Goal: Task Accomplishment & Management: Use online tool/utility

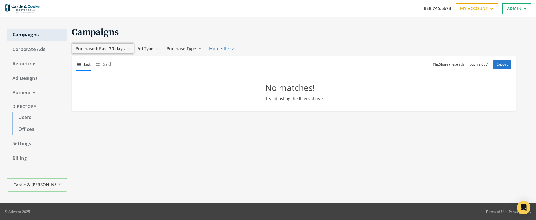
click at [104, 47] on span "Purchased: Past 30 days" at bounding box center [100, 49] width 49 height 6
click at [88, 101] on span "All Time" at bounding box center [85, 102] width 16 height 6
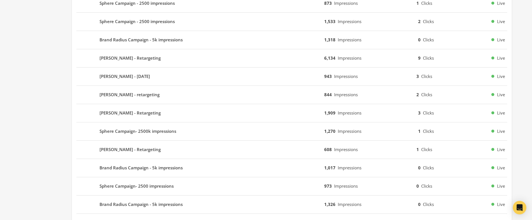
scroll to position [321, 0]
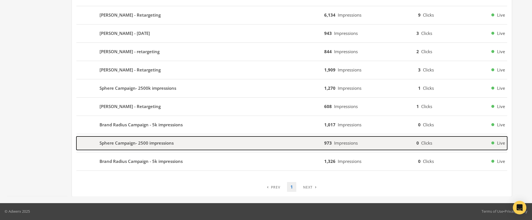
click at [136, 145] on b "Sphere Campaign- 2500 impressions" at bounding box center [136, 143] width 74 height 6
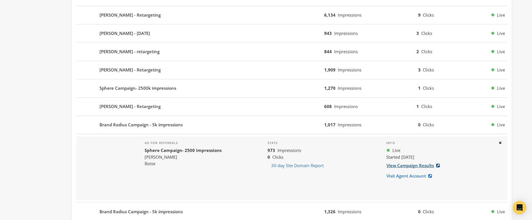
click at [404, 166] on link "View Campaign Results" at bounding box center [414, 166] width 57 height 10
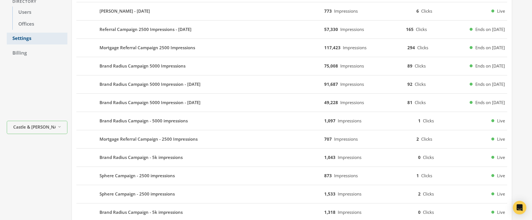
scroll to position [0, 0]
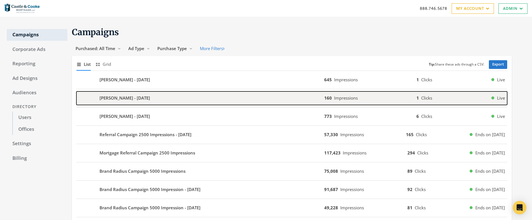
click at [117, 99] on b "Tony Munoz - 2025-03-04" at bounding box center [124, 98] width 50 height 6
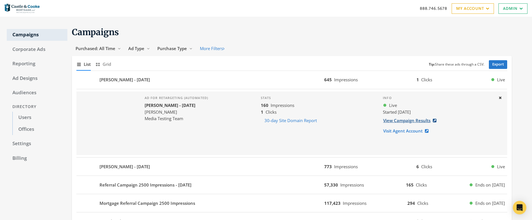
click at [407, 120] on link "View Campaign Results" at bounding box center [411, 121] width 57 height 10
click at [518, 10] on link "Admin" at bounding box center [512, 8] width 29 height 10
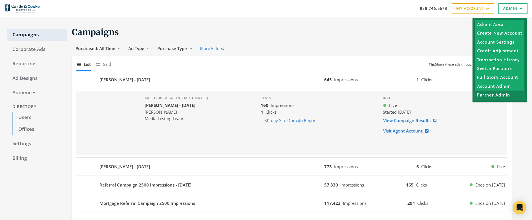
click at [501, 95] on link "Partner Admin" at bounding box center [500, 95] width 50 height 9
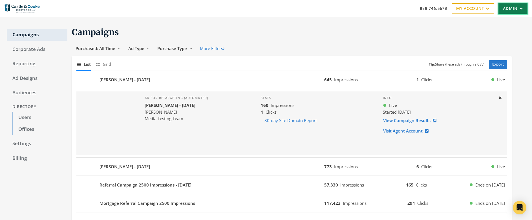
click at [510, 8] on link "Admin" at bounding box center [512, 8] width 29 height 10
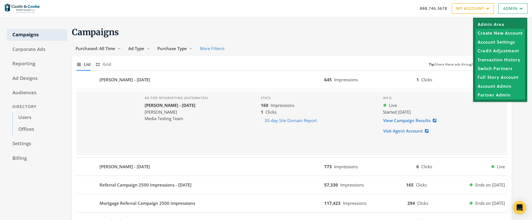
click at [492, 25] on link "Admin Area" at bounding box center [500, 24] width 50 height 9
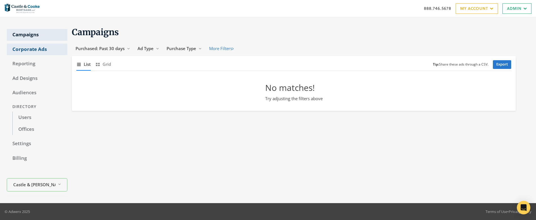
click at [37, 51] on link "Corporate Ads" at bounding box center [37, 50] width 61 height 12
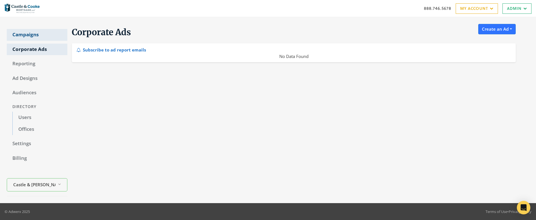
click at [33, 36] on link "Campaigns" at bounding box center [37, 35] width 61 height 12
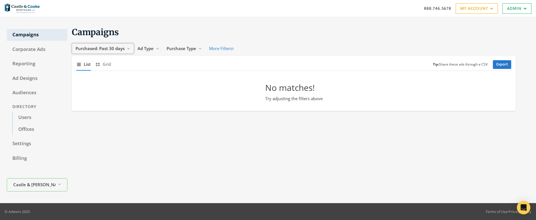
click at [112, 49] on span "Purchased: Past 30 days" at bounding box center [100, 49] width 49 height 6
click at [90, 103] on span "All Time" at bounding box center [85, 102] width 16 height 6
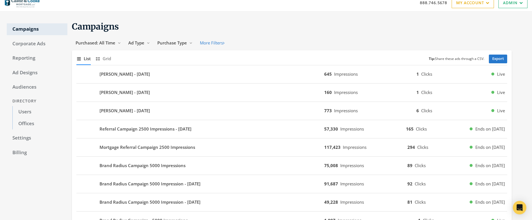
scroll to position [40, 0]
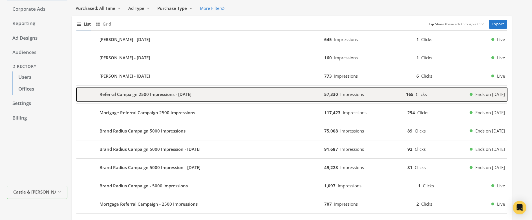
click at [108, 95] on b "Referral Campaign 2500 Impressions - [DATE]" at bounding box center [145, 94] width 92 height 6
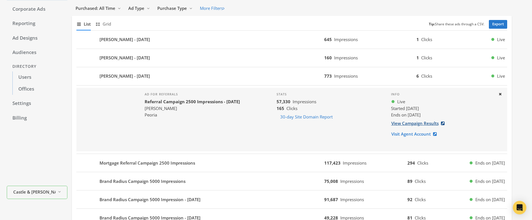
click at [409, 124] on link "View Campaign Results" at bounding box center [419, 123] width 57 height 10
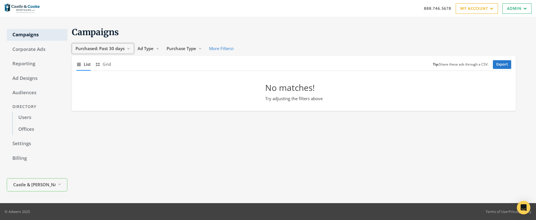
click at [110, 50] on span "Purchased: Past 30 days" at bounding box center [100, 49] width 49 height 6
click at [90, 103] on span "All Time" at bounding box center [85, 102] width 16 height 6
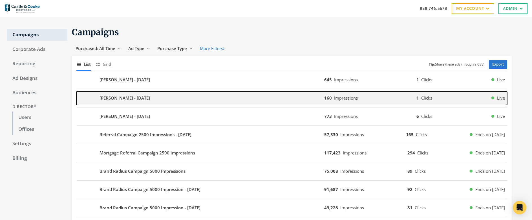
click at [117, 99] on b "Tony Munoz - 2025-03-04" at bounding box center [124, 98] width 50 height 6
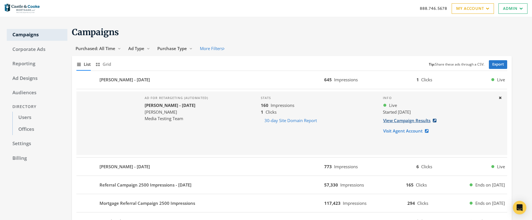
click at [403, 121] on link "View Campaign Results" at bounding box center [411, 121] width 57 height 10
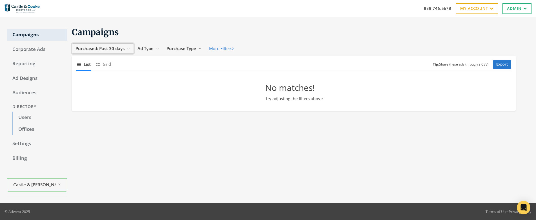
click at [120, 48] on span "Purchased: Past 30 days" at bounding box center [100, 49] width 49 height 6
click at [90, 103] on span "All Time" at bounding box center [85, 102] width 16 height 6
click at [137, 49] on span "Ad Type" at bounding box center [136, 49] width 16 height 6
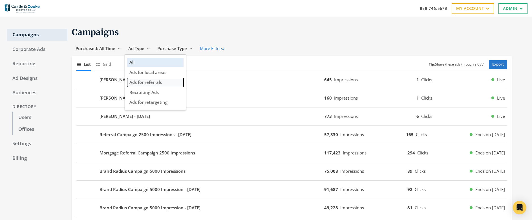
click at [159, 83] on span "Ads for referrals" at bounding box center [145, 82] width 32 height 6
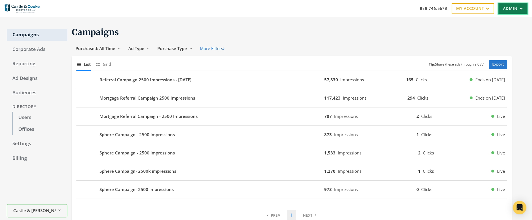
click at [505, 9] on link "Admin" at bounding box center [512, 8] width 29 height 10
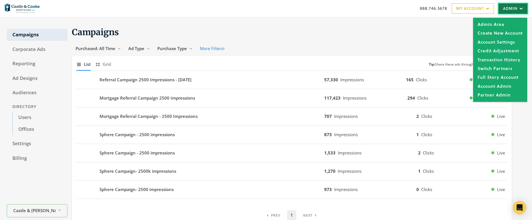
click at [505, 9] on link "Admin" at bounding box center [512, 8] width 29 height 10
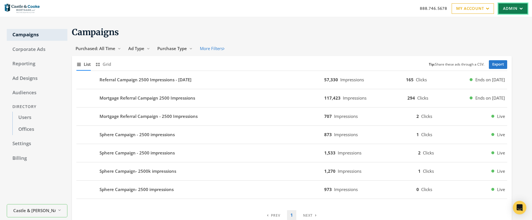
click at [505, 10] on link "Admin" at bounding box center [512, 8] width 29 height 10
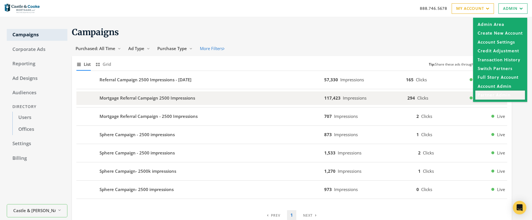
click at [492, 94] on link "Partner Admin" at bounding box center [500, 95] width 50 height 9
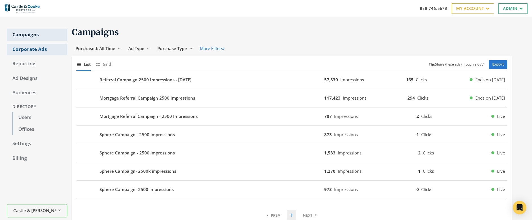
click at [18, 49] on link "Corporate Ads" at bounding box center [37, 50] width 61 height 12
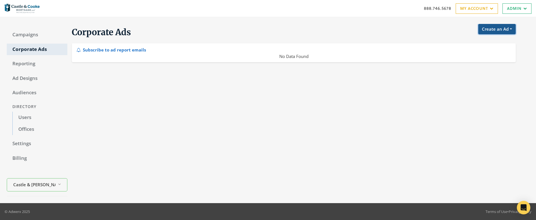
click at [500, 30] on button "Create an Ad" at bounding box center [496, 29] width 37 height 10
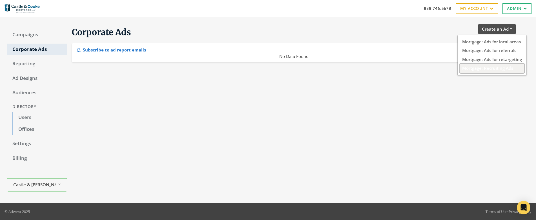
click at [495, 68] on button "Mortgage: Recruiting Ads" at bounding box center [492, 68] width 64 height 9
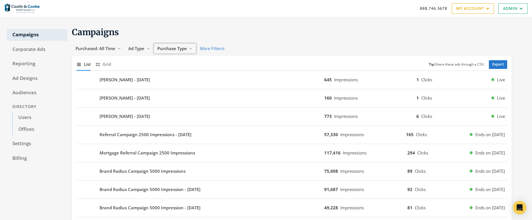
click at [174, 49] on span "Purchase Type" at bounding box center [172, 49] width 30 height 6
click at [137, 50] on span "Ad Type" at bounding box center [136, 49] width 16 height 6
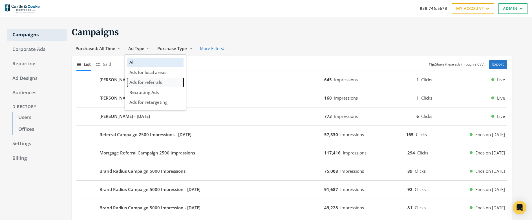
click at [151, 84] on span "Ads for referrals" at bounding box center [145, 82] width 32 height 6
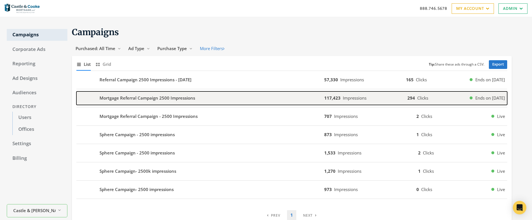
click at [124, 98] on b "Mortgage Referral Campaign 2500 Impressions" at bounding box center [147, 98] width 96 height 6
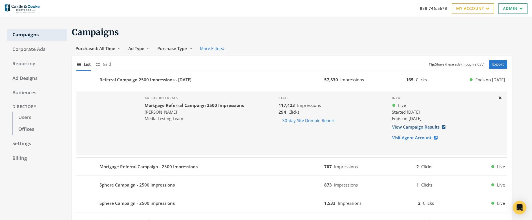
click at [420, 128] on link "View Campaign Results" at bounding box center [420, 127] width 57 height 10
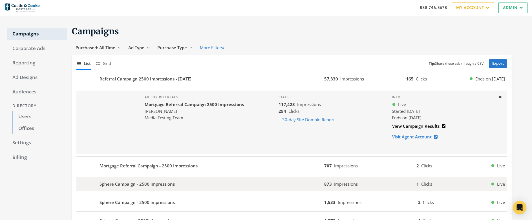
scroll to position [42, 0]
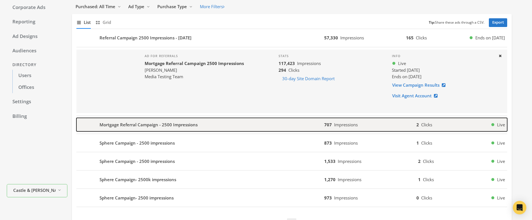
click at [175, 125] on b "Mortgage Referral Campaign - 2500 Impressions" at bounding box center [148, 125] width 98 height 6
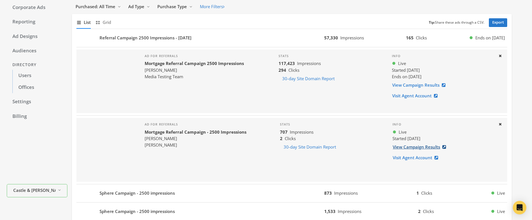
click at [420, 148] on link "View Campaign Results" at bounding box center [420, 147] width 57 height 10
click at [408, 85] on link "View Campaign Results" at bounding box center [420, 85] width 57 height 10
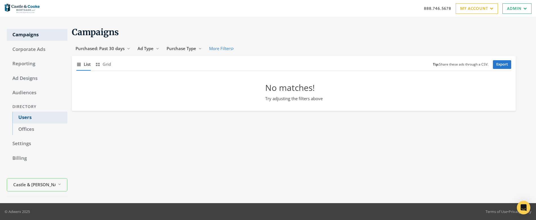
click at [24, 117] on link "Users" at bounding box center [39, 118] width 55 height 12
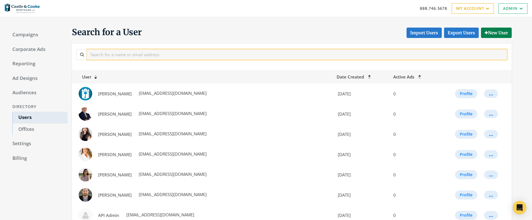
click at [145, 54] on input "text" at bounding box center [297, 54] width 420 height 10
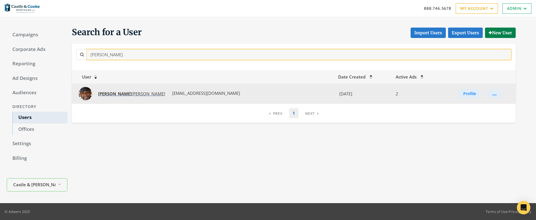
type input "[PERSON_NAME]"
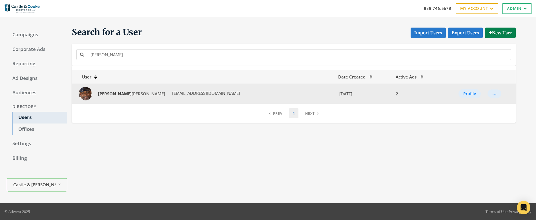
click at [107, 94] on strong "[PERSON_NAME]" at bounding box center [115, 94] width 34 height 6
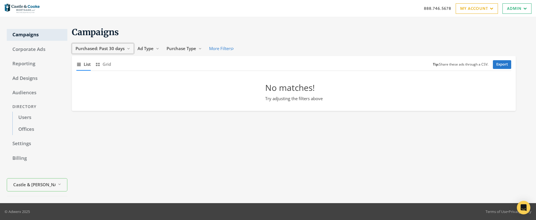
click at [108, 48] on span "Purchased: Past 30 days" at bounding box center [100, 49] width 49 height 6
click at [88, 103] on span "All Time" at bounding box center [85, 102] width 16 height 6
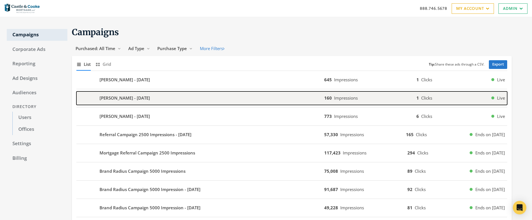
click at [113, 99] on b "Tony Munoz - 2025-03-04" at bounding box center [124, 98] width 50 height 6
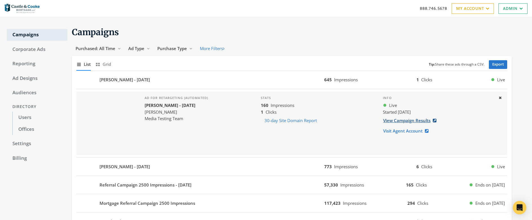
click at [404, 121] on link "View Campaign Results" at bounding box center [411, 121] width 57 height 10
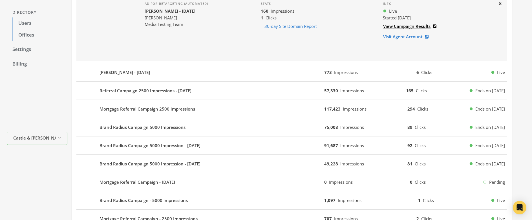
scroll to position [95, 0]
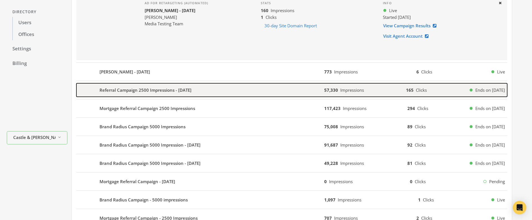
click at [143, 92] on b "Referral Campaign 2500 Impressions - 2025-02-13" at bounding box center [145, 90] width 92 height 6
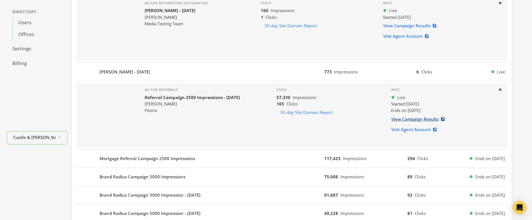
click at [414, 119] on link "View Campaign Results" at bounding box center [419, 119] width 57 height 10
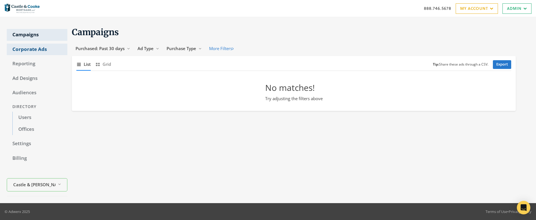
click at [34, 49] on link "Corporate Ads" at bounding box center [37, 50] width 61 height 12
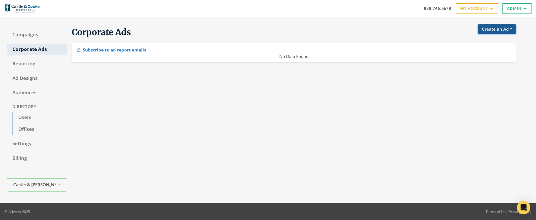
click at [496, 31] on button "Create an Ad" at bounding box center [496, 29] width 37 height 10
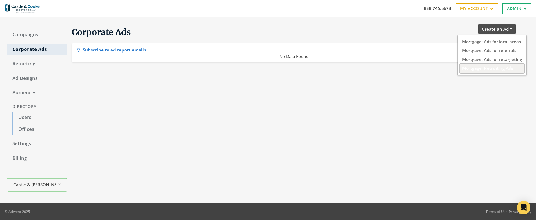
click at [498, 68] on button "Mortgage: Recruiting Ads" at bounding box center [492, 68] width 64 height 9
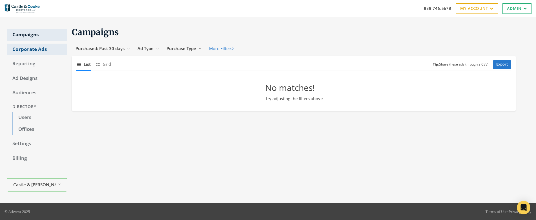
click at [31, 50] on link "Corporate Ads" at bounding box center [37, 50] width 61 height 12
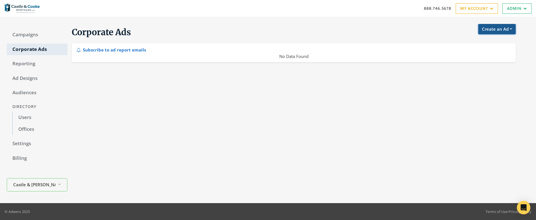
click at [483, 30] on button "Create an Ad" at bounding box center [496, 29] width 37 height 10
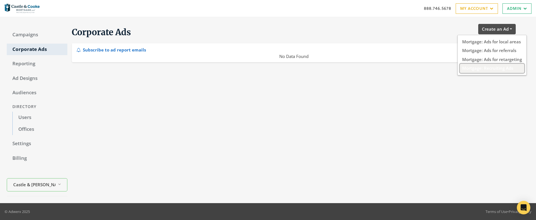
click at [482, 68] on button "Mortgage: Recruiting Ads" at bounding box center [492, 68] width 64 height 9
